Goal: Navigation & Orientation: Find specific page/section

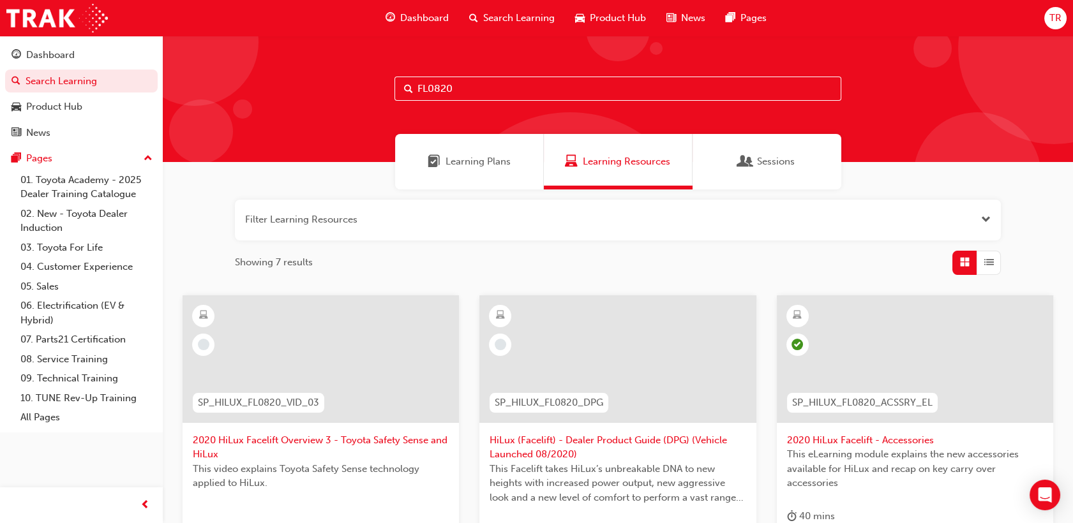
click at [422, 11] on span "Dashboard" at bounding box center [424, 18] width 48 height 15
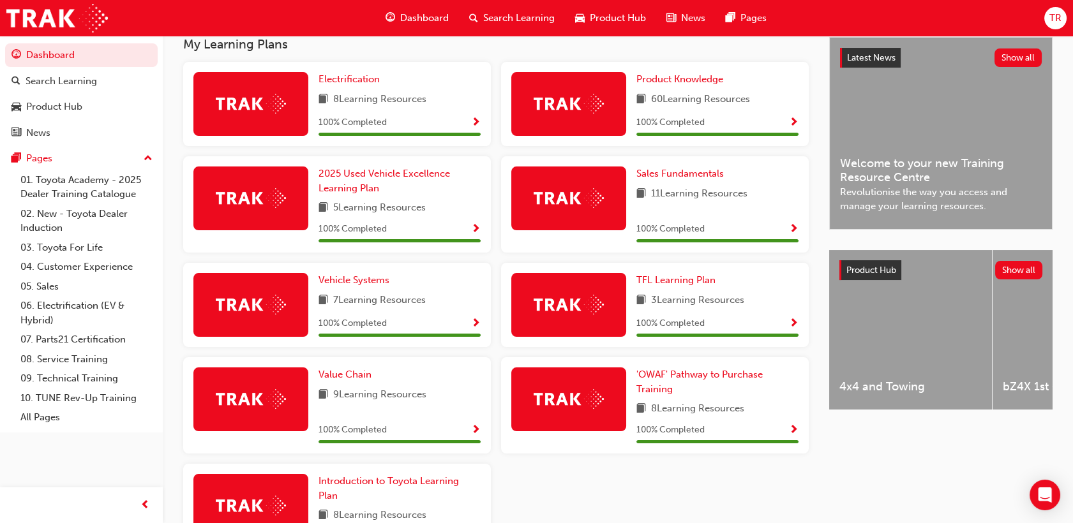
scroll to position [375, 0]
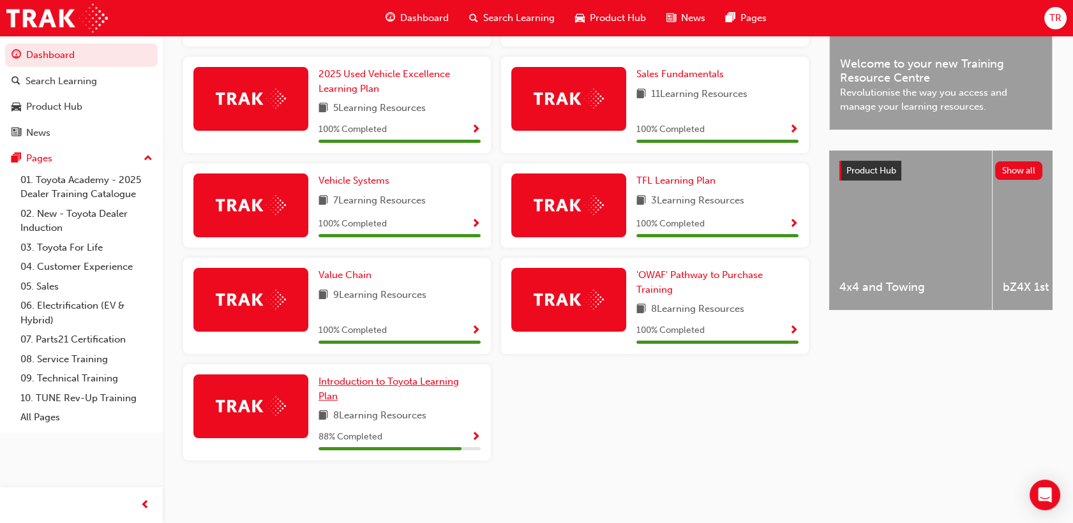
click at [438, 385] on span "Introduction to Toyota Learning Plan" at bounding box center [388, 389] width 140 height 26
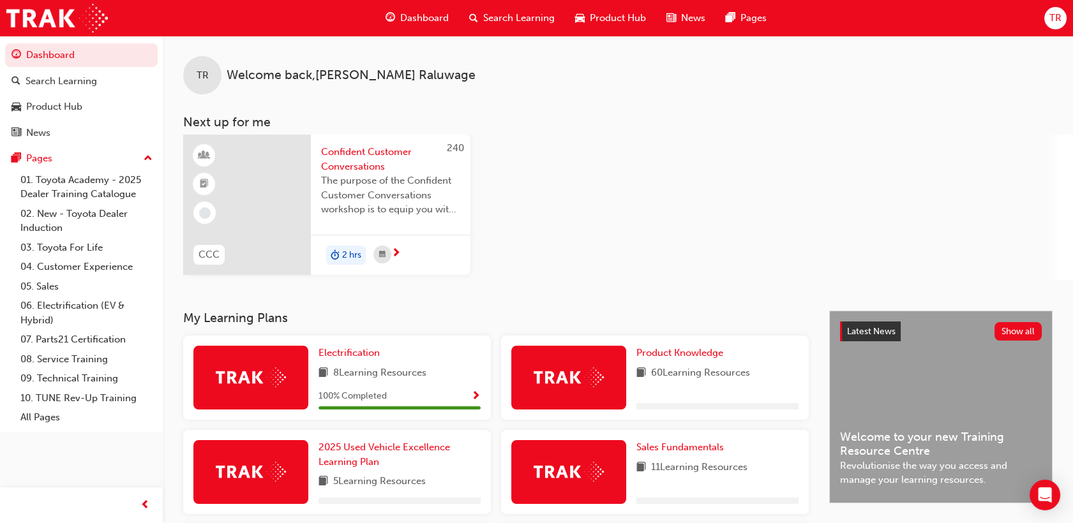
click at [431, 1] on div "Dashboard Search Learning Product Hub News Pages" at bounding box center [576, 18] width 412 height 36
click at [422, 24] on span "Dashboard" at bounding box center [424, 18] width 48 height 15
